Goal: Task Accomplishment & Management: Use online tool/utility

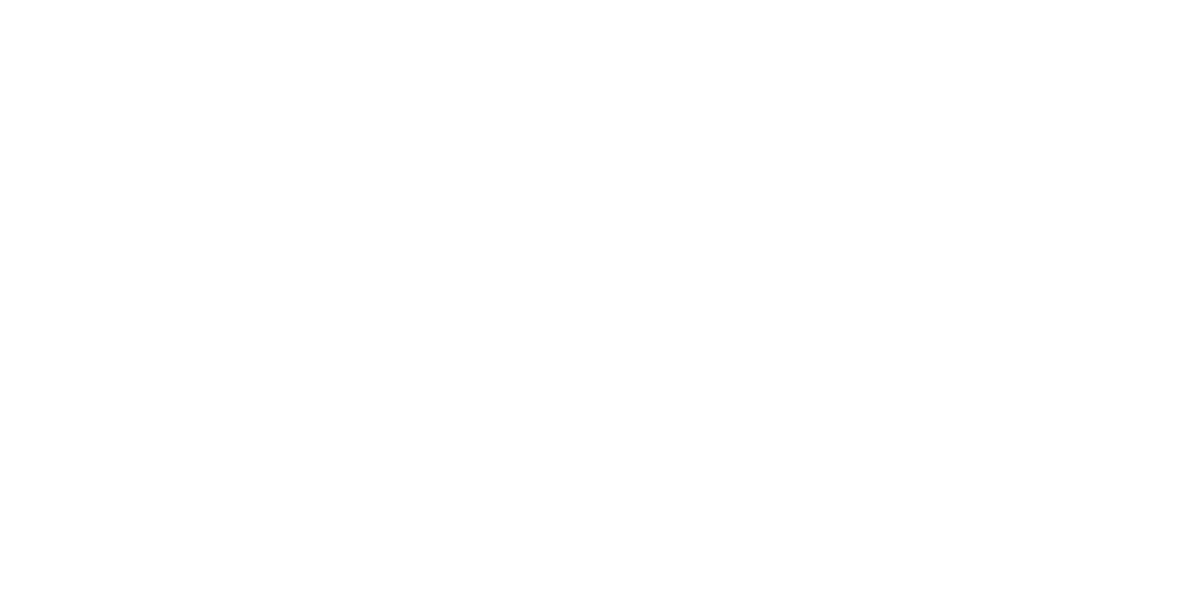
select select "Song"
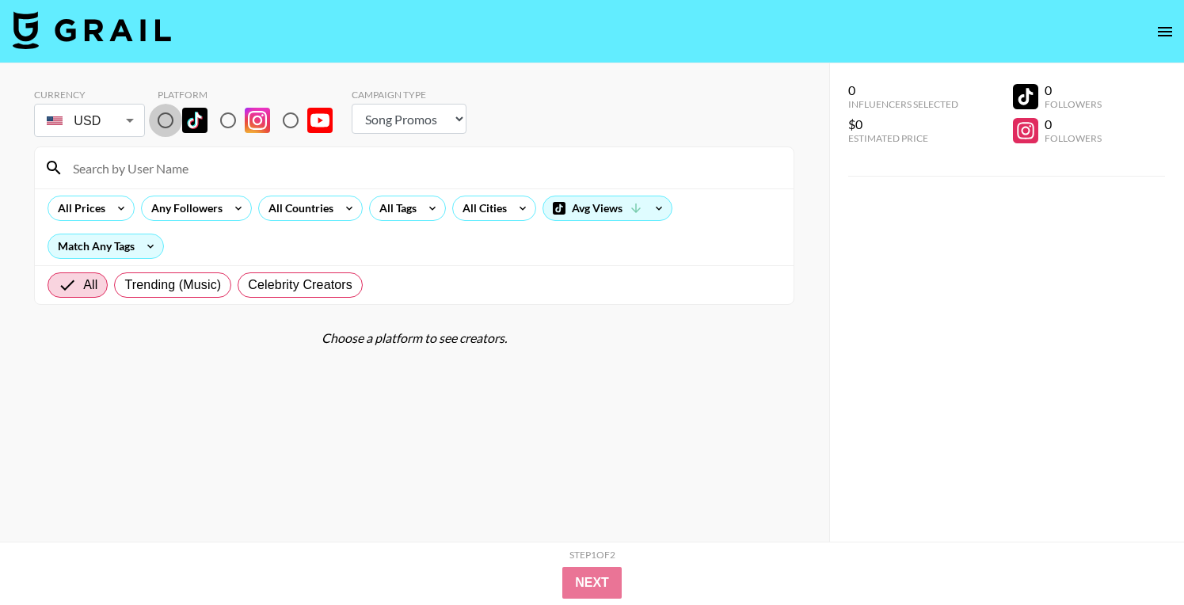
click at [161, 126] on input "radio" at bounding box center [165, 120] width 33 height 33
radio input "true"
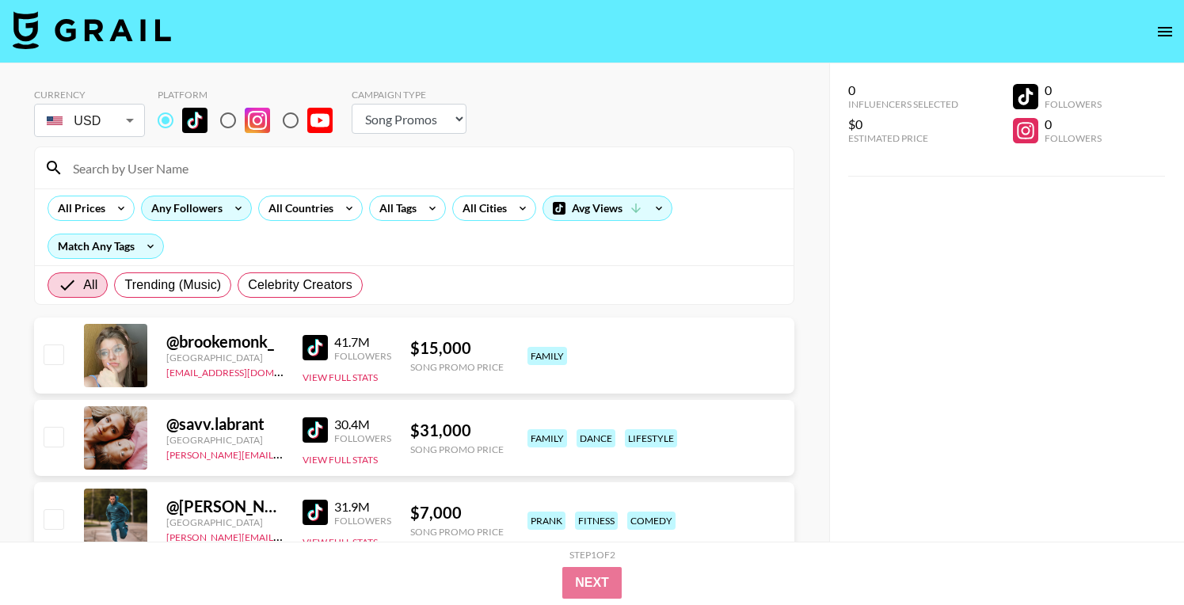
click at [177, 210] on div "Any Followers" at bounding box center [184, 208] width 84 height 24
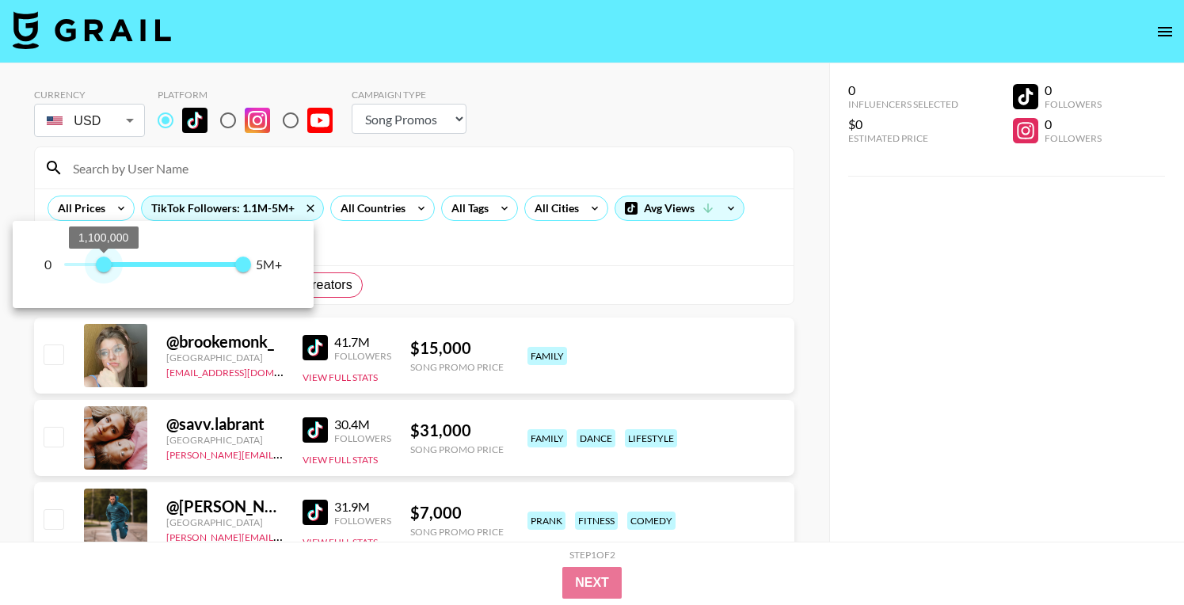
type input "1000000"
drag, startPoint x: 66, startPoint y: 264, endPoint x: 99, endPoint y: 270, distance: 33.7
click at [99, 270] on span "1,000,000" at bounding box center [100, 265] width 16 height 16
click at [549, 246] on div at bounding box center [592, 302] width 1184 height 605
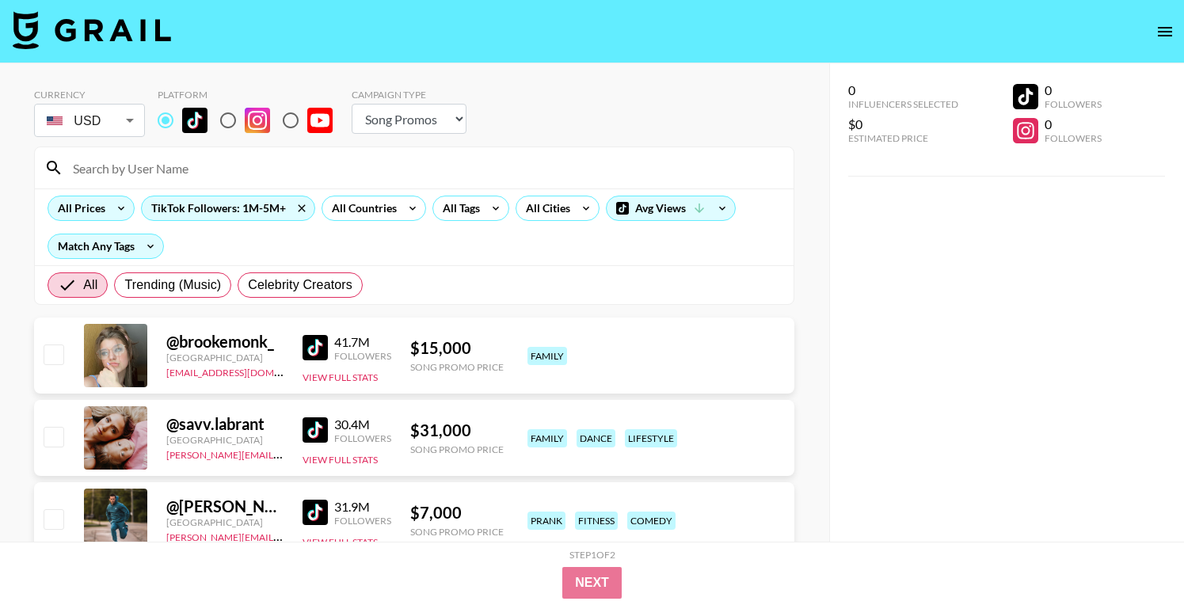
click at [78, 209] on div "All Prices" at bounding box center [78, 208] width 60 height 24
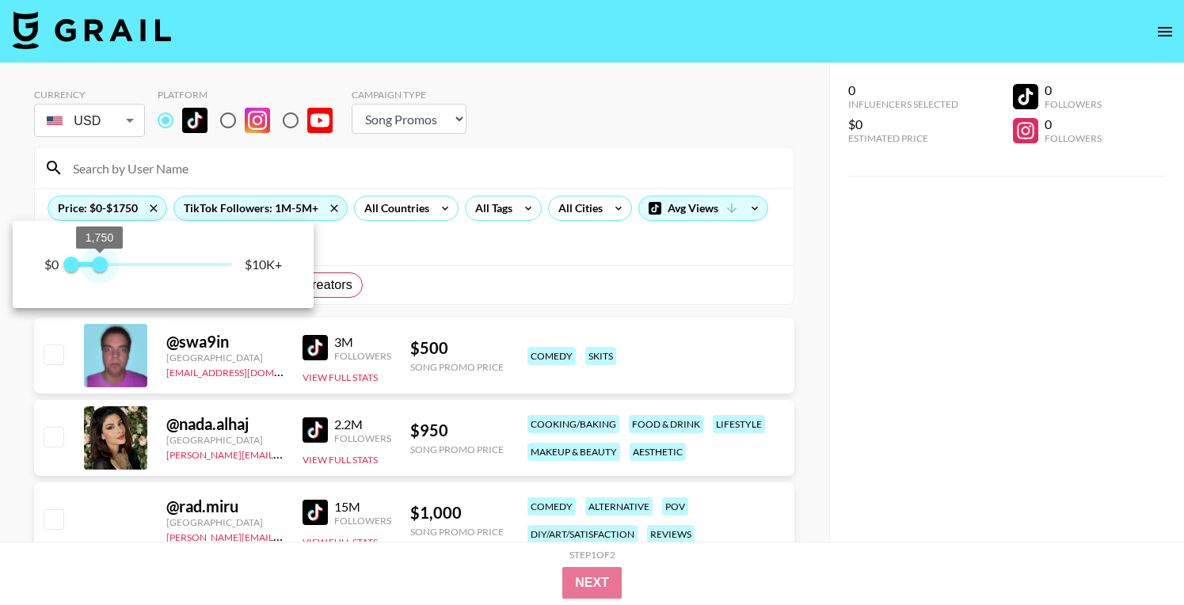
type input "1500"
drag, startPoint x: 233, startPoint y: 269, endPoint x: 97, endPoint y: 278, distance: 135.7
click at [97, 272] on span "1,500" at bounding box center [95, 265] width 16 height 16
click at [620, 104] on div at bounding box center [592, 302] width 1184 height 605
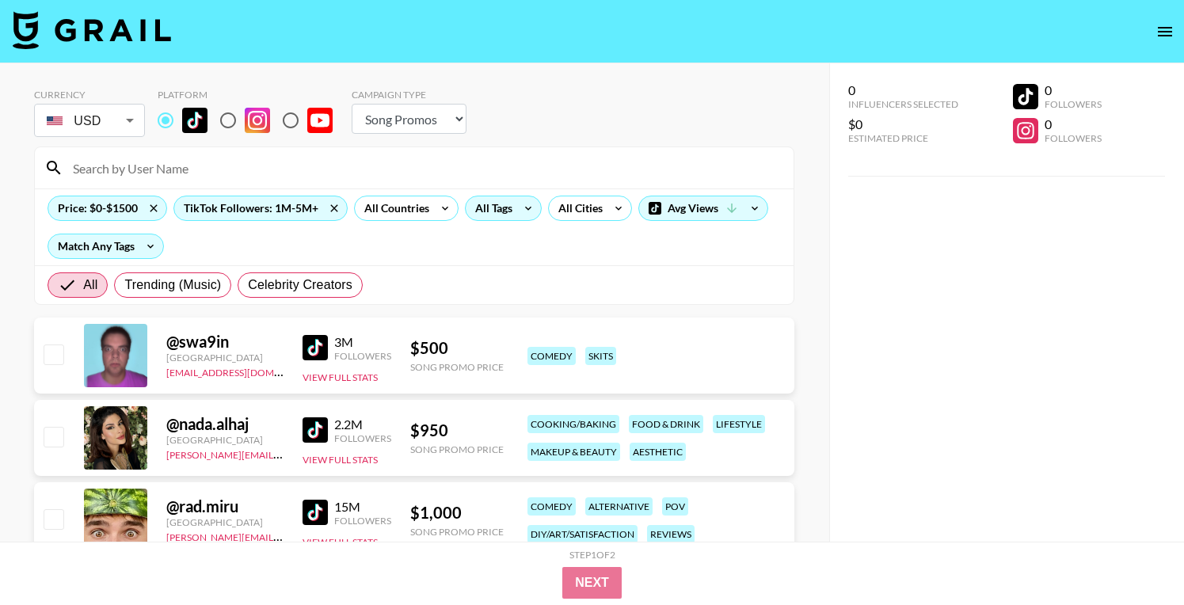
click at [525, 211] on icon at bounding box center [527, 208] width 25 height 24
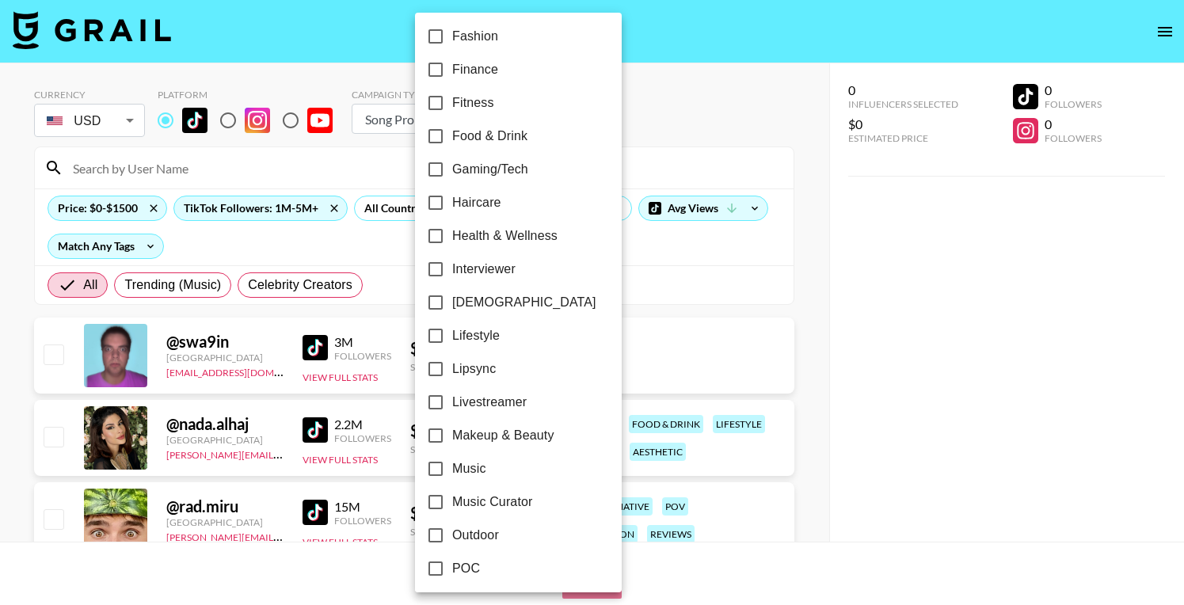
scroll to position [524, 0]
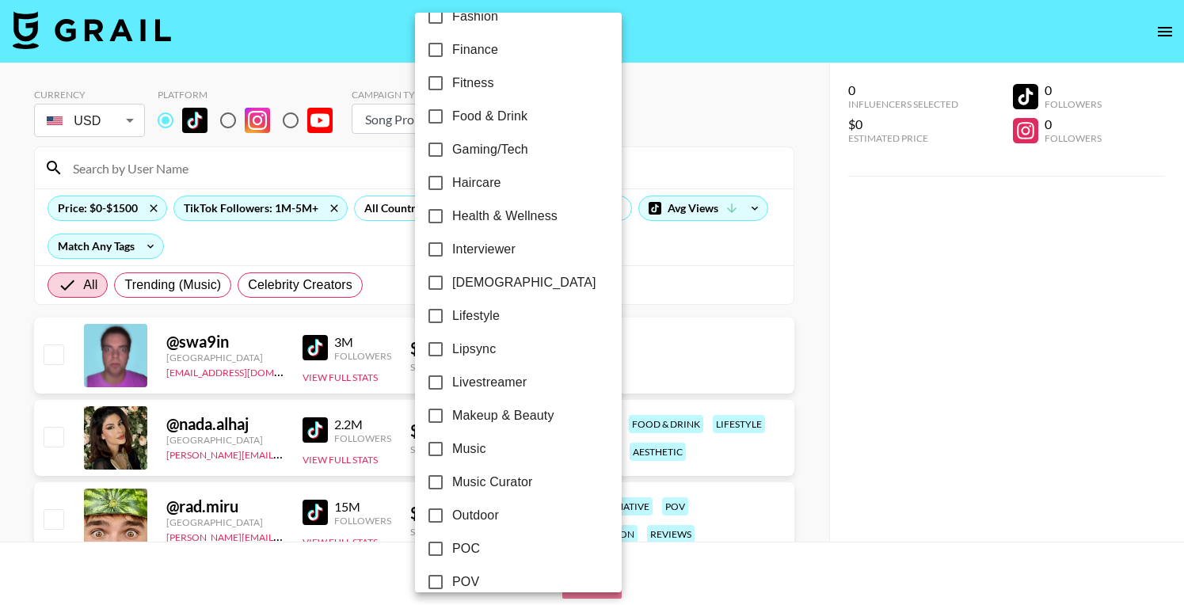
click at [493, 336] on label "Lipsync" at bounding box center [507, 349] width 177 height 33
click at [452, 336] on input "Lipsync" at bounding box center [435, 349] width 33 height 33
checkbox input "true"
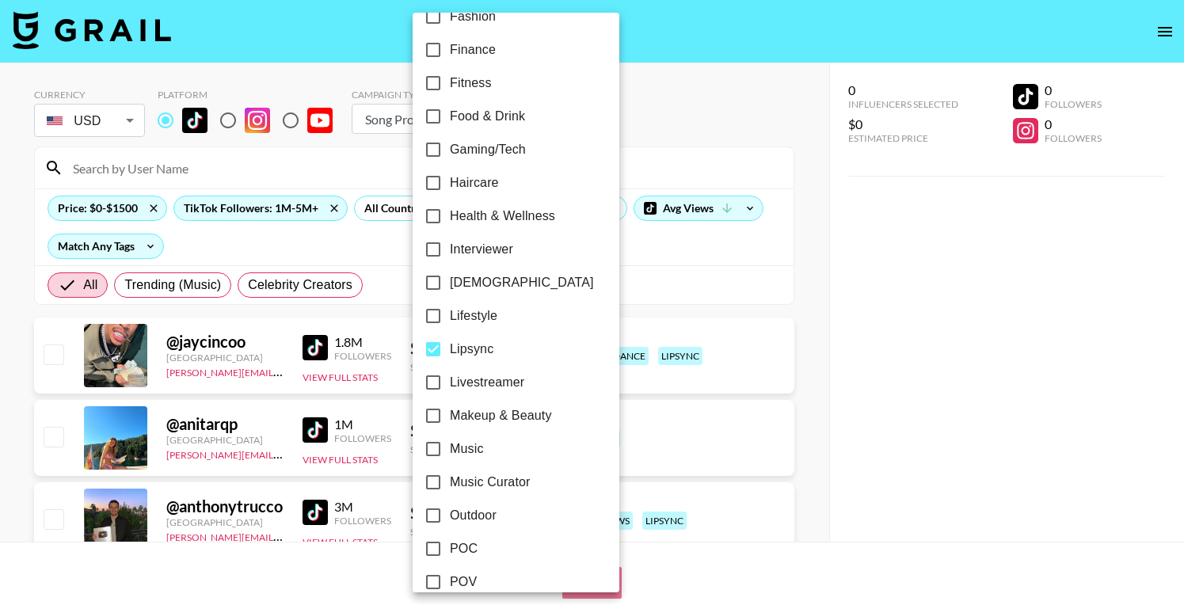
click at [743, 285] on div at bounding box center [592, 302] width 1184 height 605
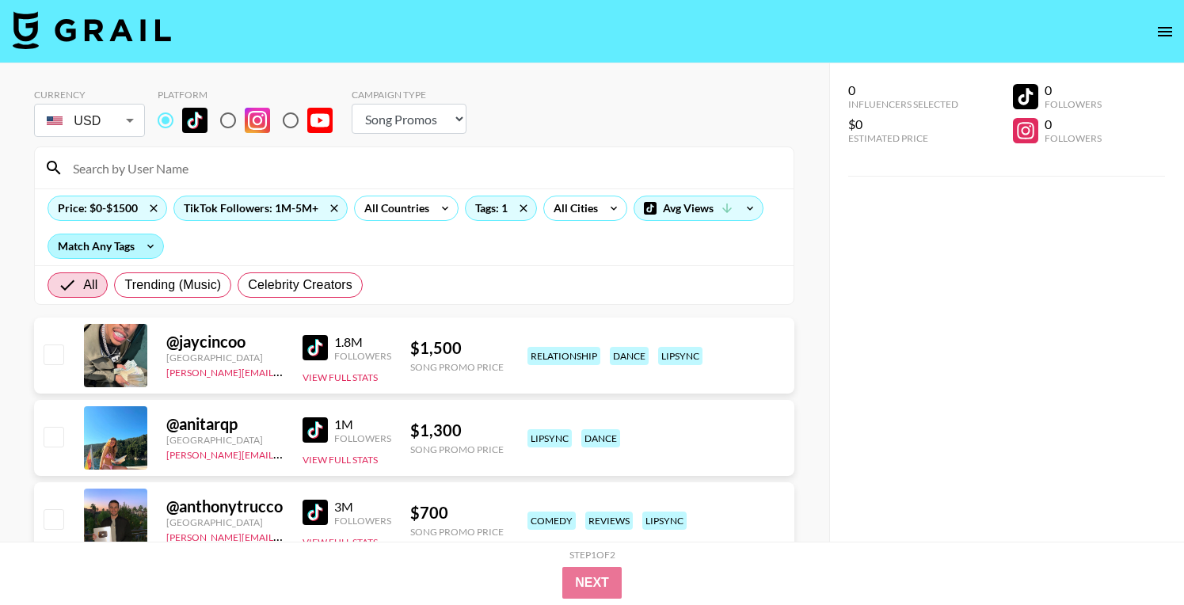
click at [112, 255] on div "Match Any Tags" at bounding box center [105, 246] width 115 height 24
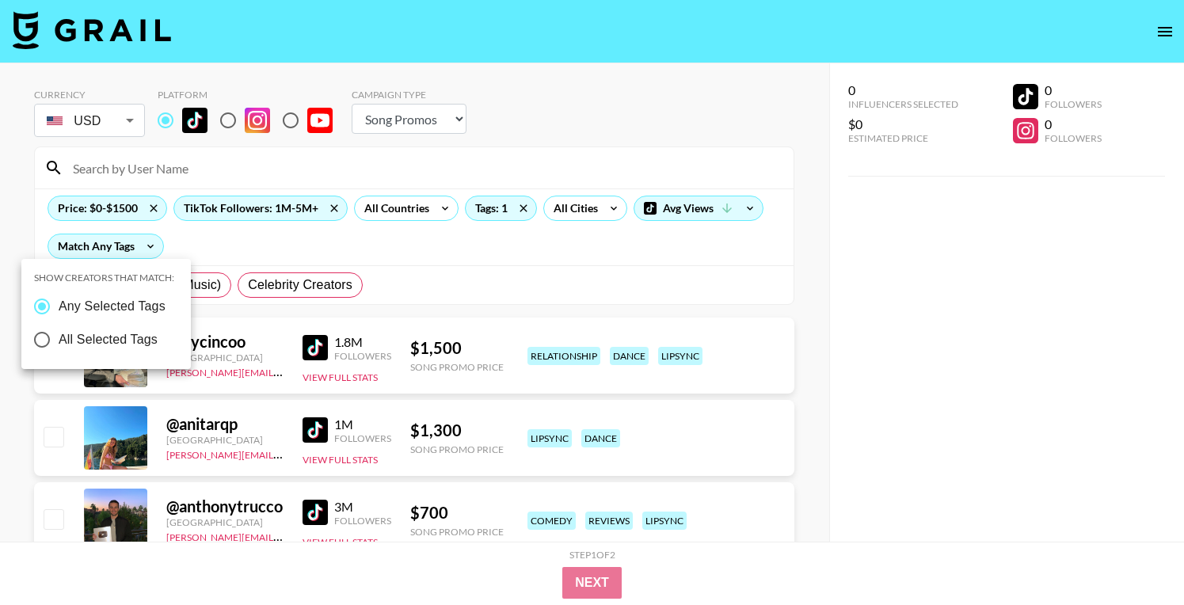
click at [120, 336] on span "All Selected Tags" at bounding box center [108, 339] width 99 height 19
click at [59, 336] on input "All Selected Tags" at bounding box center [41, 339] width 33 height 33
radio input "true"
radio input "false"
click at [593, 140] on div at bounding box center [592, 302] width 1184 height 605
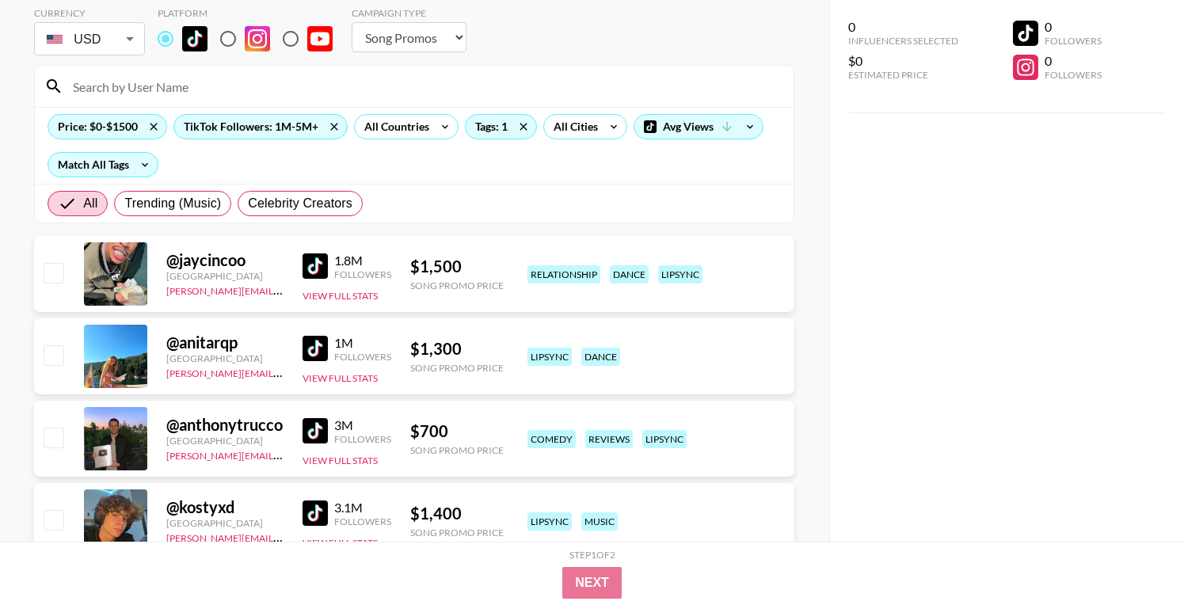
scroll to position [88, 0]
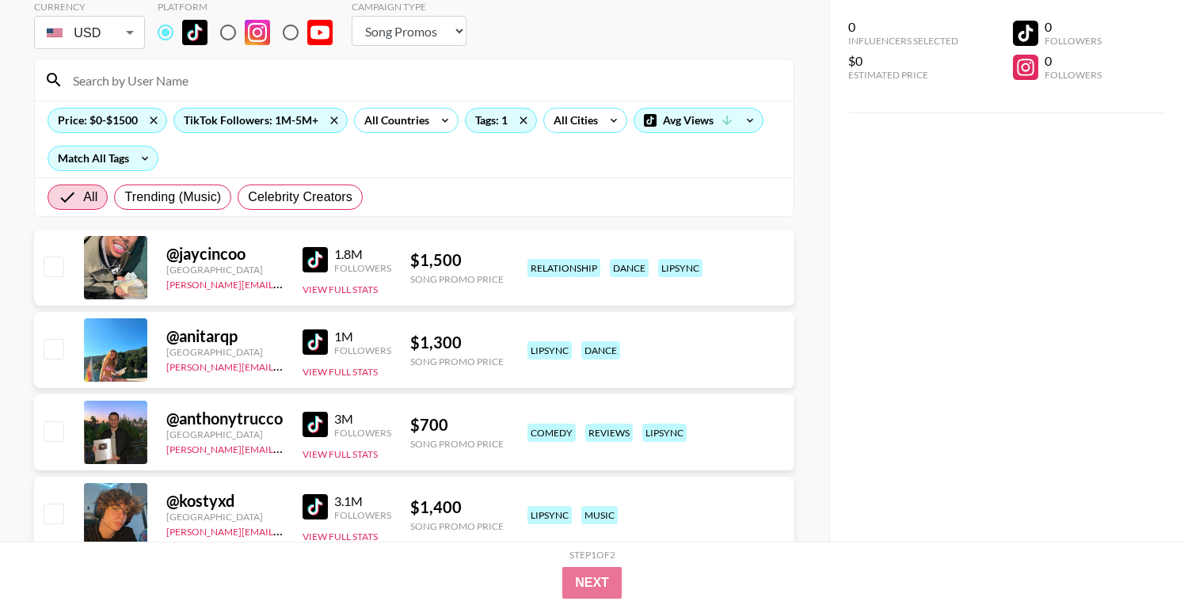
click at [301, 258] on div "@ jaycincoo [GEOGRAPHIC_DATA] [PERSON_NAME][EMAIL_ADDRESS][DOMAIN_NAME] 1.8M Fo…" at bounding box center [414, 268] width 760 height 76
click at [326, 258] on img at bounding box center [314, 259] width 25 height 25
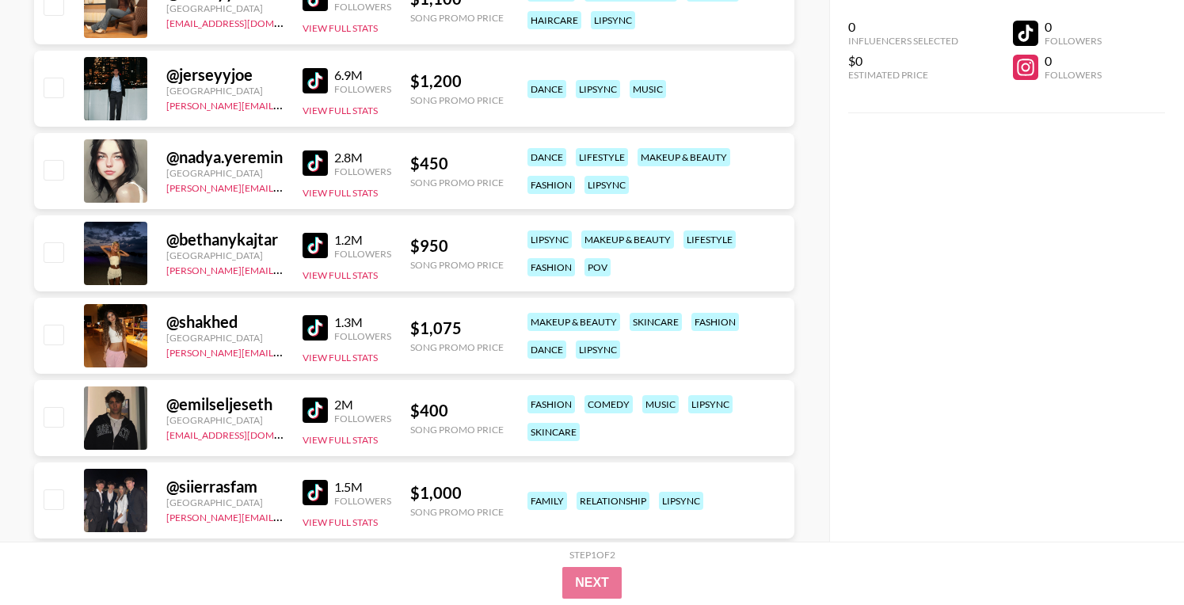
scroll to position [2575, 0]
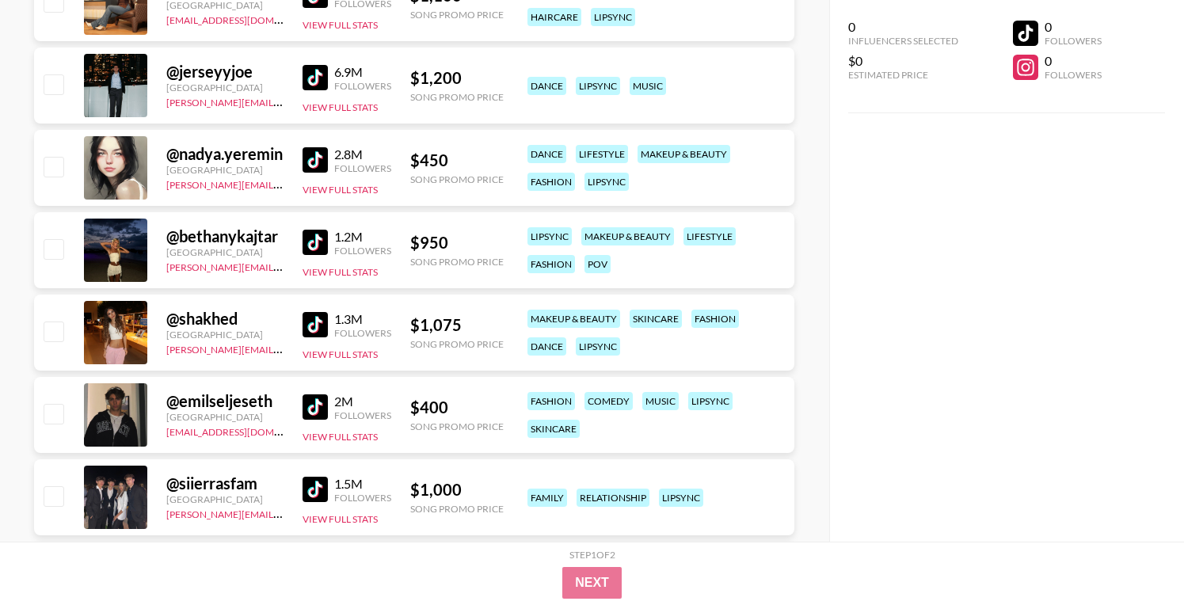
click at [314, 326] on img at bounding box center [314, 324] width 25 height 25
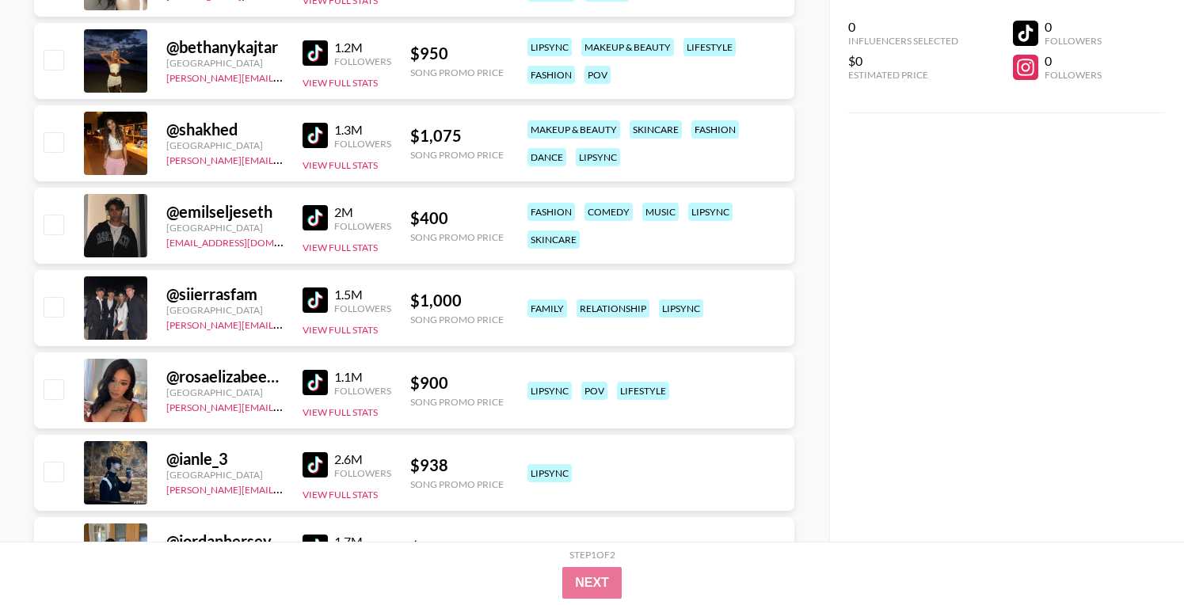
scroll to position [2764, 0]
click at [310, 380] on img at bounding box center [314, 383] width 25 height 25
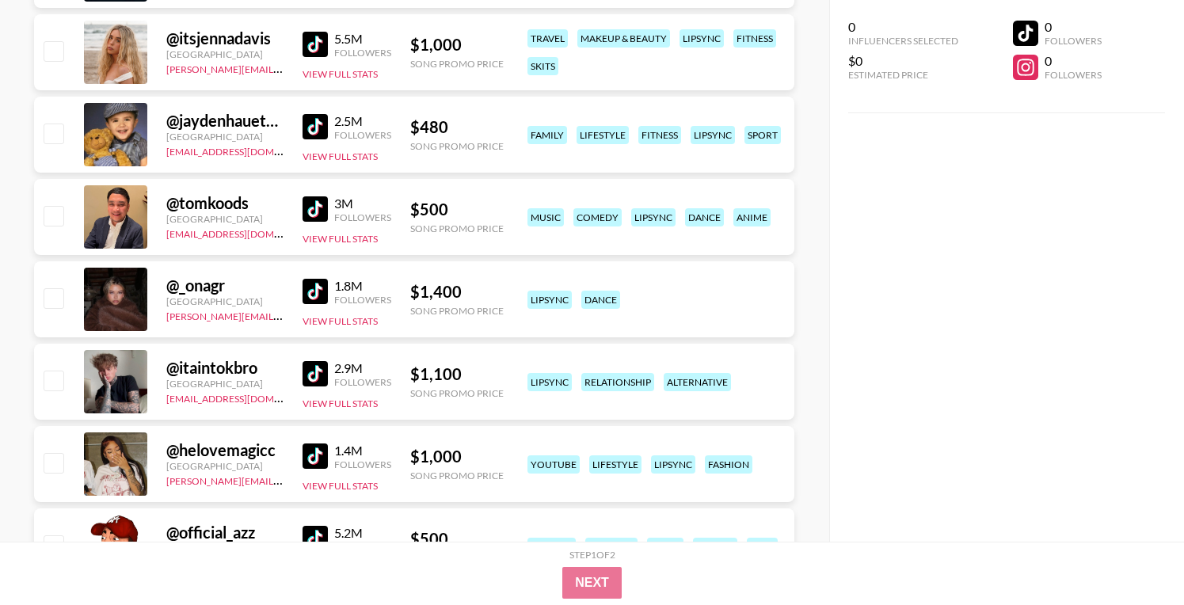
scroll to position [3845, 0]
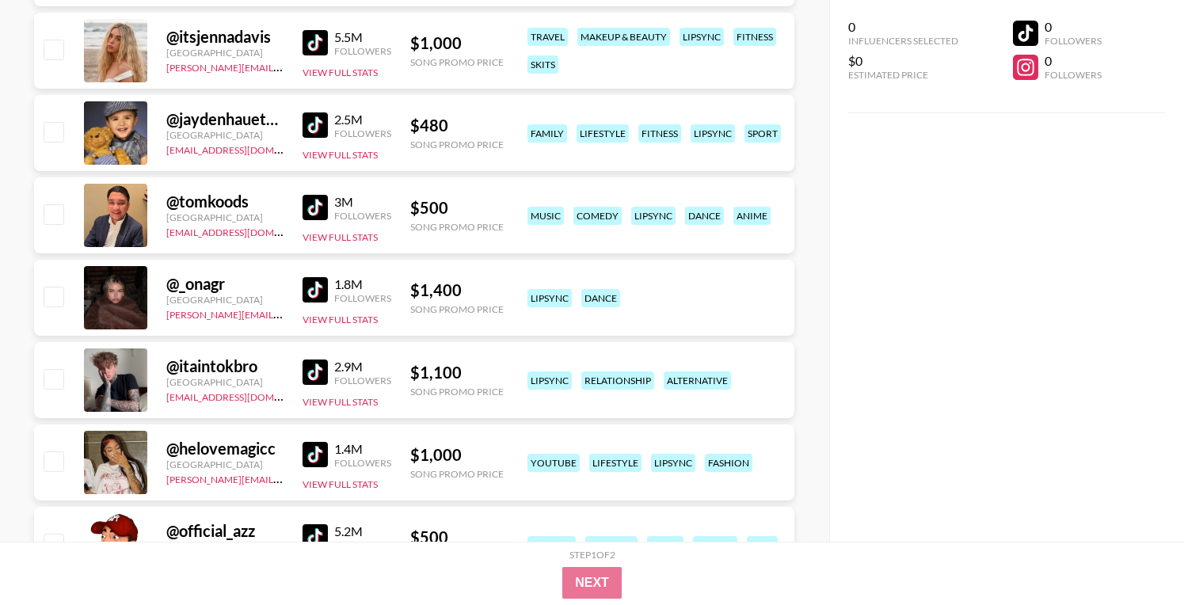
click at [313, 374] on img at bounding box center [314, 371] width 25 height 25
